Goal: Task Accomplishment & Management: Complete application form

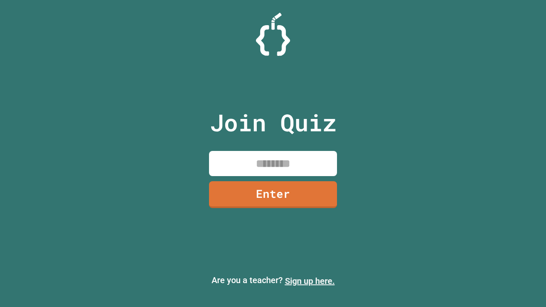
click at [310, 281] on link "Sign up here." at bounding box center [310, 281] width 50 height 10
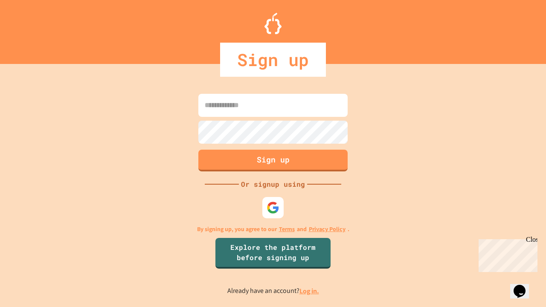
click at [310, 291] on link "Log in." at bounding box center [309, 290] width 20 height 9
